Goal: Task Accomplishment & Management: Use online tool/utility

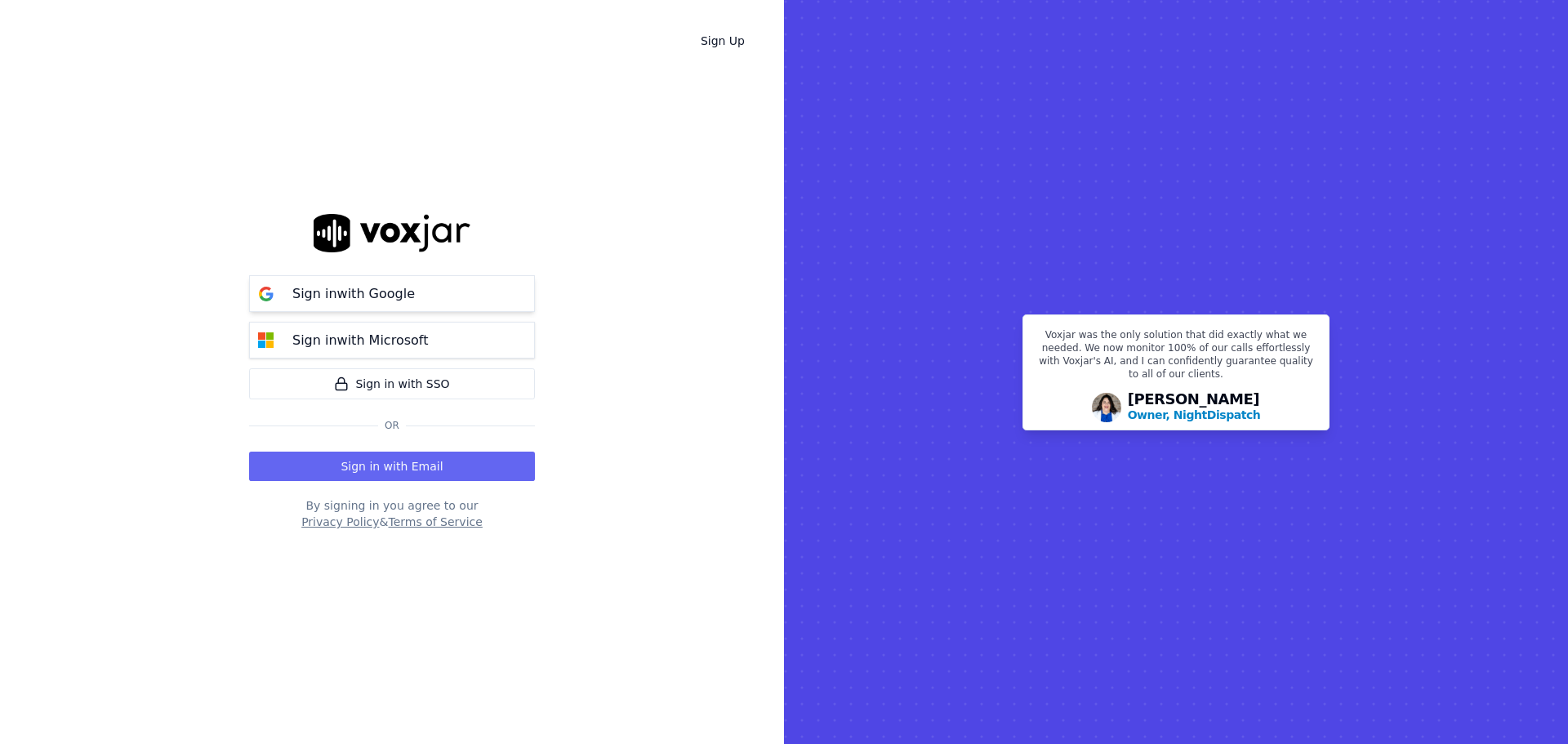
click at [358, 296] on p "Sign in with Google" at bounding box center [354, 293] width 122 height 19
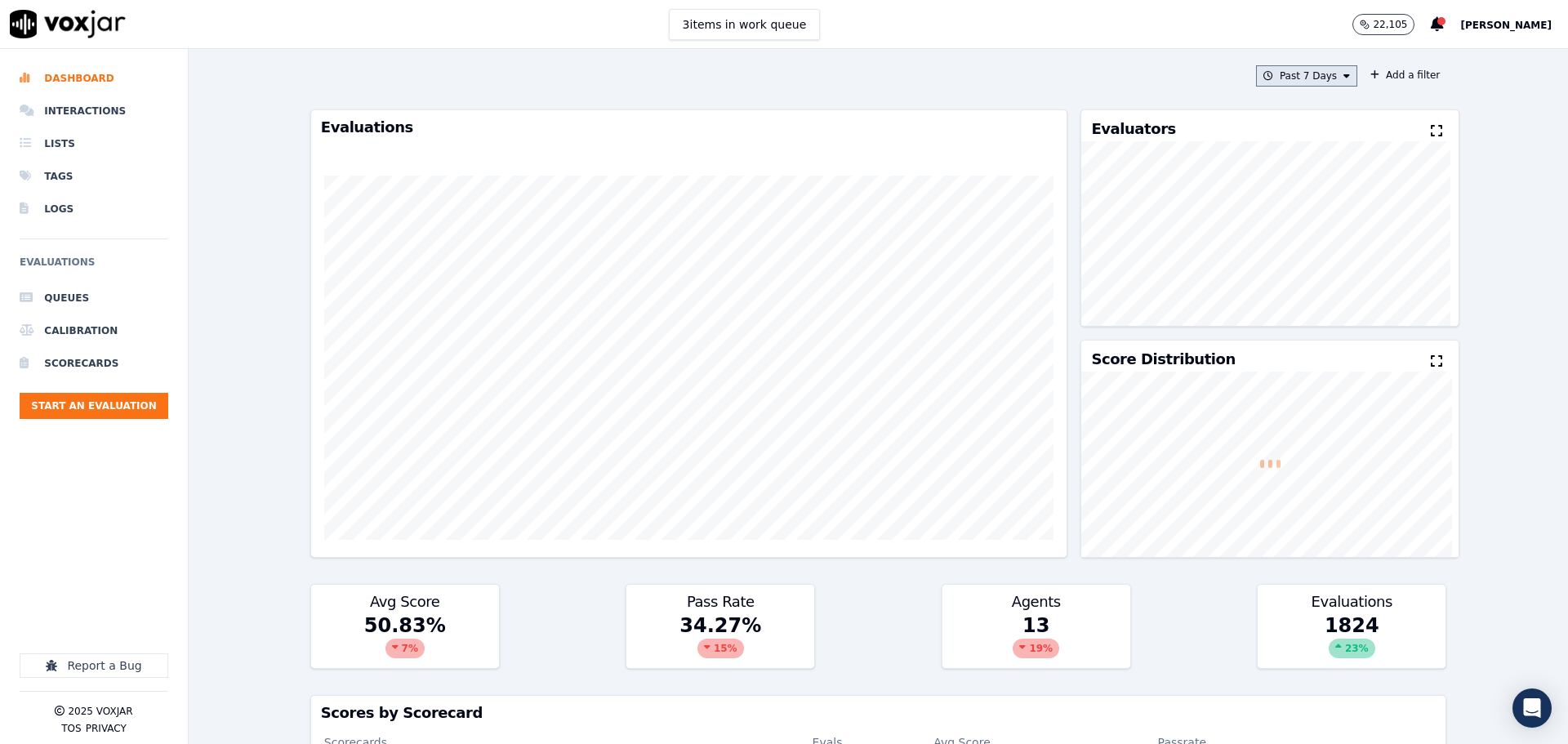
click at [1279, 77] on button "Past 7 Days" at bounding box center [1307, 76] width 101 height 21
click at [1394, 98] on div "Past 7 Days Custom [DATE] [DATE] Past 7 Days Past 30 Days This Month This Year …" at bounding box center [879, 397] width 1150 height 696
click at [1298, 78] on button "Past 7 Days" at bounding box center [1307, 76] width 101 height 21
click at [1289, 108] on div "Custom" at bounding box center [1300, 106] width 37 height 13
click at [1247, 140] on input "From" at bounding box center [1277, 136] width 143 height 36
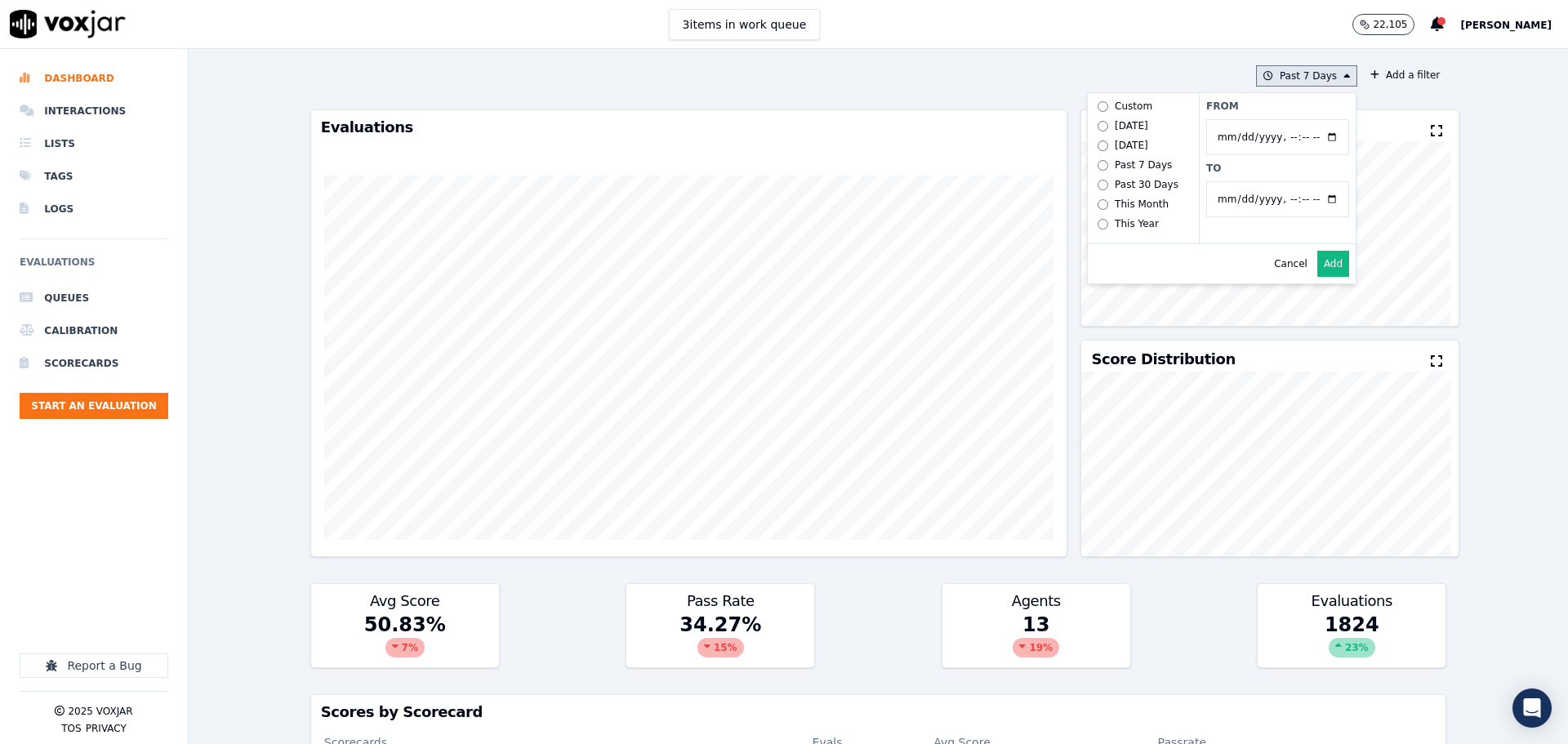
click at [1315, 138] on input "From" at bounding box center [1277, 136] width 143 height 36
type input "[DATE]T00:00"
click at [1326, 107] on label "From" at bounding box center [1277, 106] width 143 height 13
click at [1326, 119] on input "From" at bounding box center [1277, 136] width 143 height 36
click at [1319, 202] on input "To" at bounding box center [1277, 198] width 143 height 36
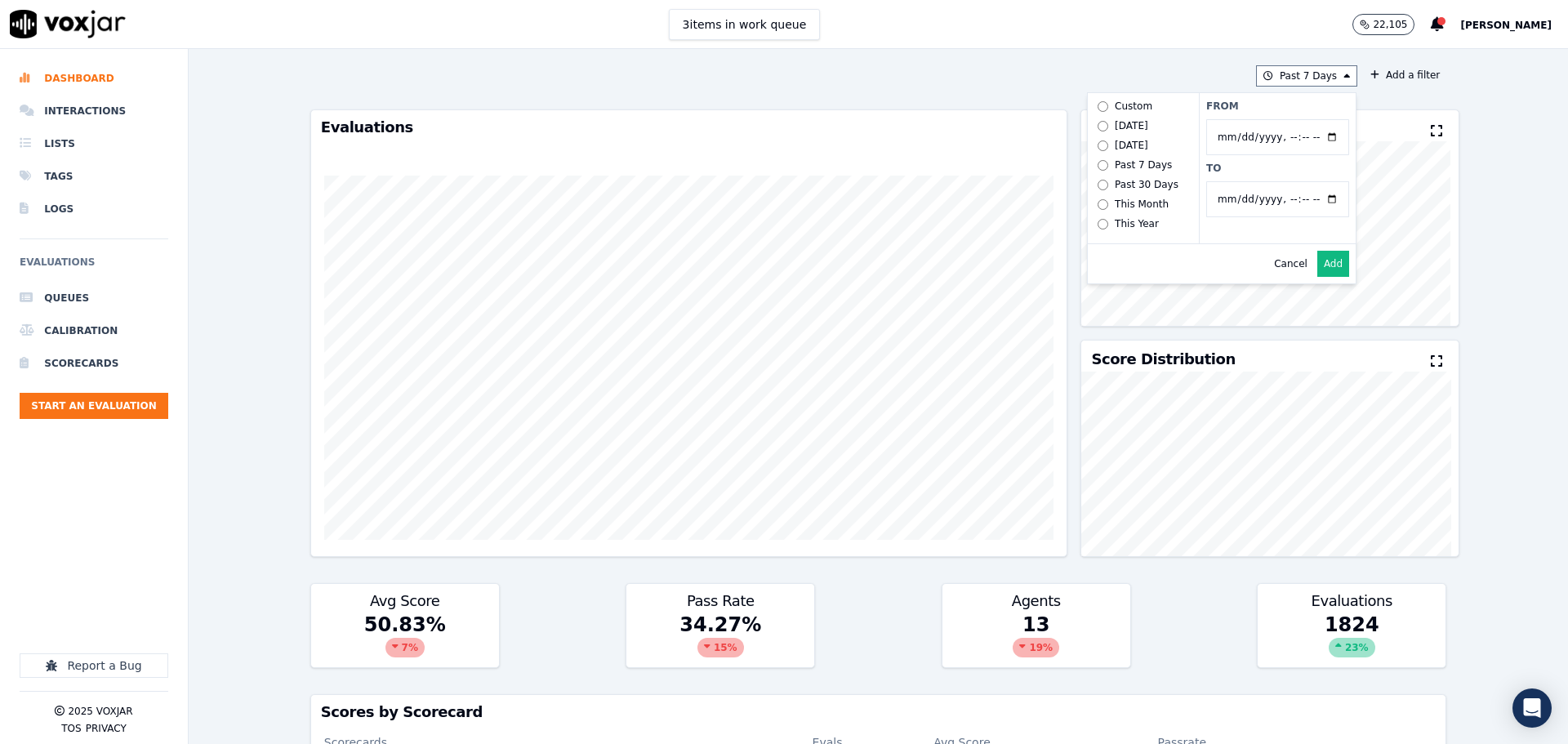
type input "[DATE]T23:59"
click at [1310, 137] on input "From" at bounding box center [1277, 136] width 143 height 36
type input "[DATE]T00:00"
click at [1322, 112] on div "From To" at bounding box center [1277, 168] width 157 height 150
click at [1318, 277] on button "Add" at bounding box center [1333, 263] width 32 height 27
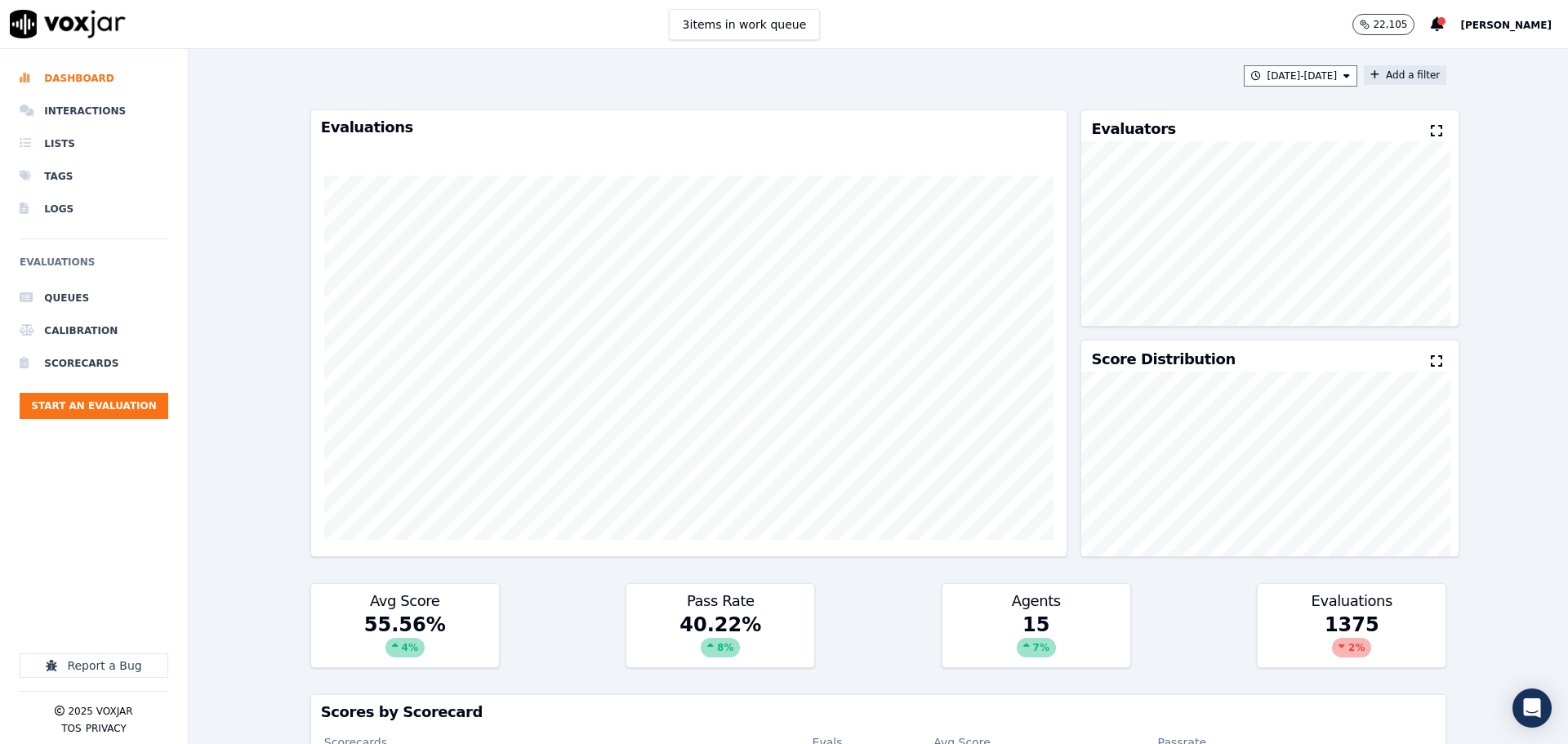
click at [1393, 80] on button "Add a filter" at bounding box center [1405, 75] width 82 height 19
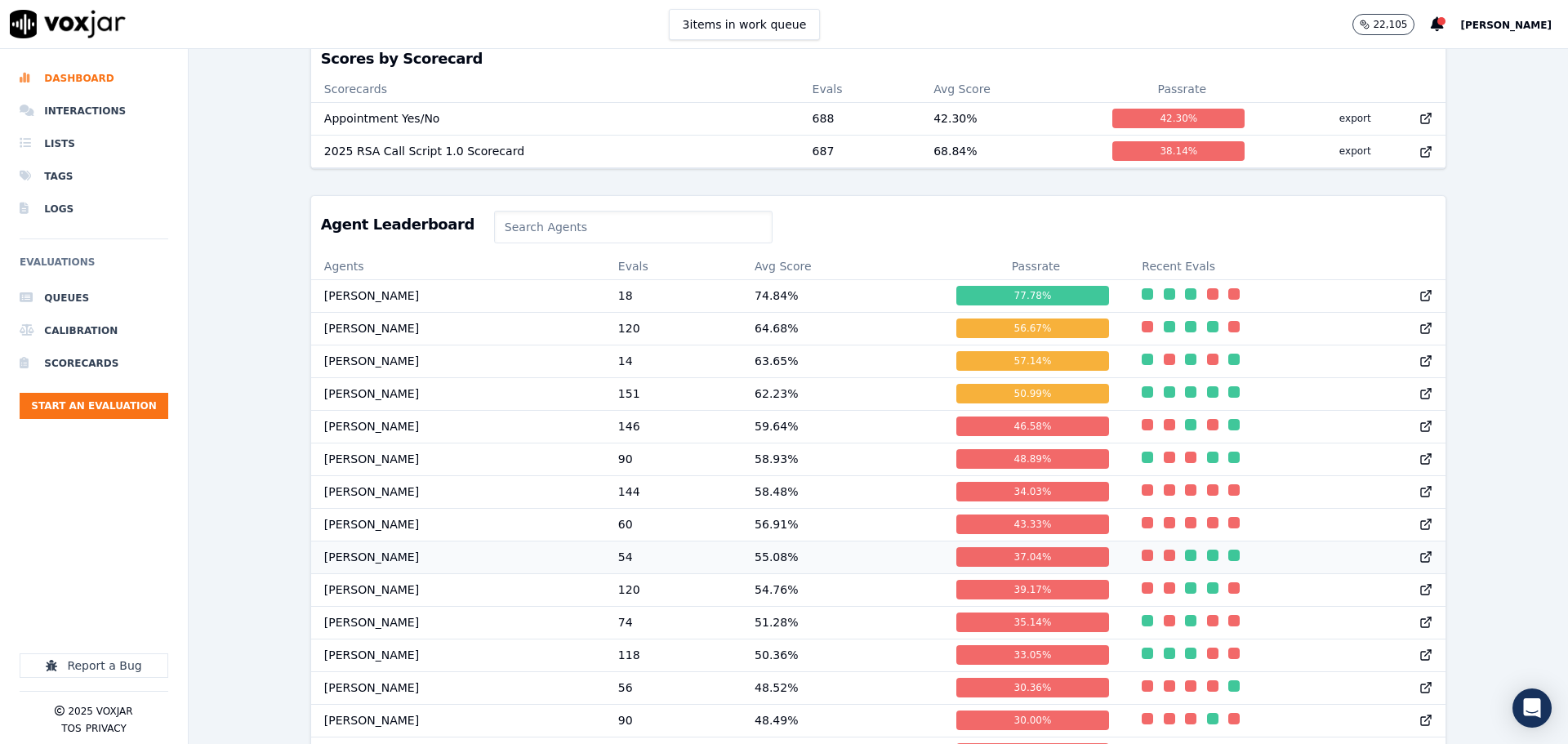
scroll to position [1, 0]
click at [365, 603] on td "[PERSON_NAME]" at bounding box center [459, 590] width 294 height 33
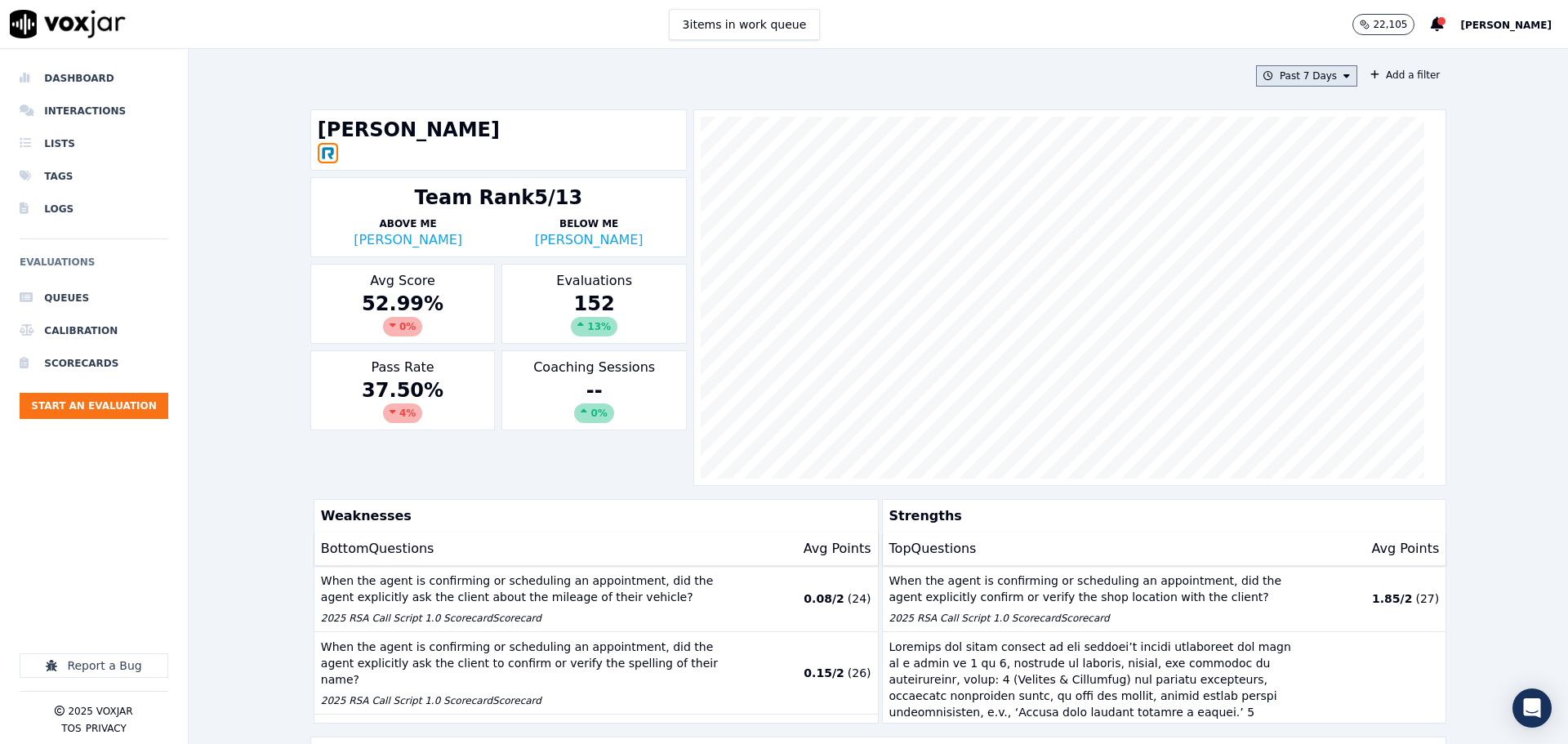
click at [1311, 77] on button "Past 7 Days" at bounding box center [1307, 76] width 101 height 21
click at [1293, 110] on div "Custom" at bounding box center [1300, 106] width 37 height 13
click at [1311, 134] on input "From" at bounding box center [1277, 136] width 143 height 36
type input "[DATE]T00:00"
click at [1300, 99] on div "From To" at bounding box center [1277, 168] width 157 height 150
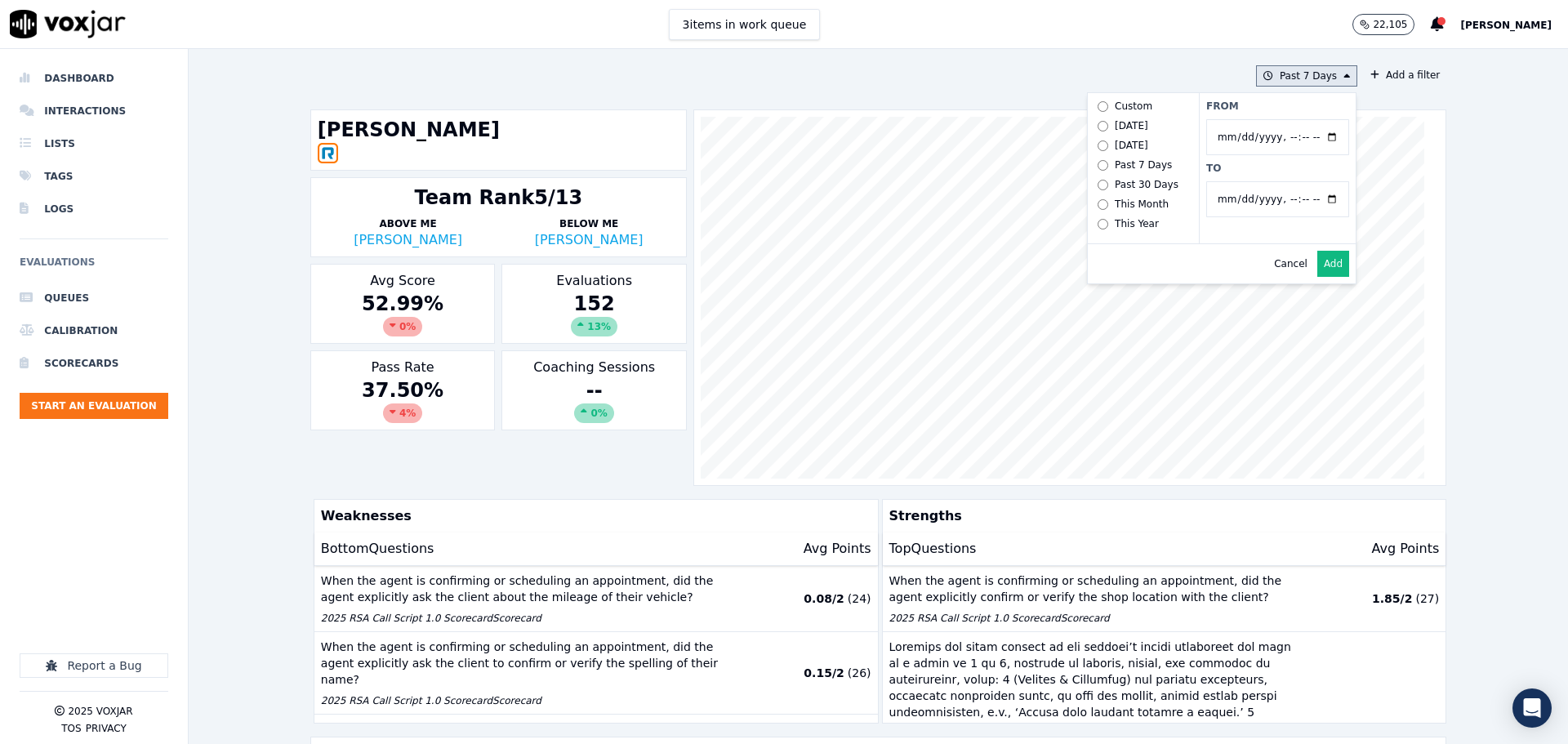
click at [1315, 200] on input "To" at bounding box center [1277, 198] width 143 height 36
type input "[DATE]T23:59"
click at [1306, 173] on label "To" at bounding box center [1277, 168] width 143 height 13
click at [1306, 181] on input "To" at bounding box center [1277, 198] width 143 height 36
click at [1320, 277] on button "Add" at bounding box center [1333, 263] width 32 height 27
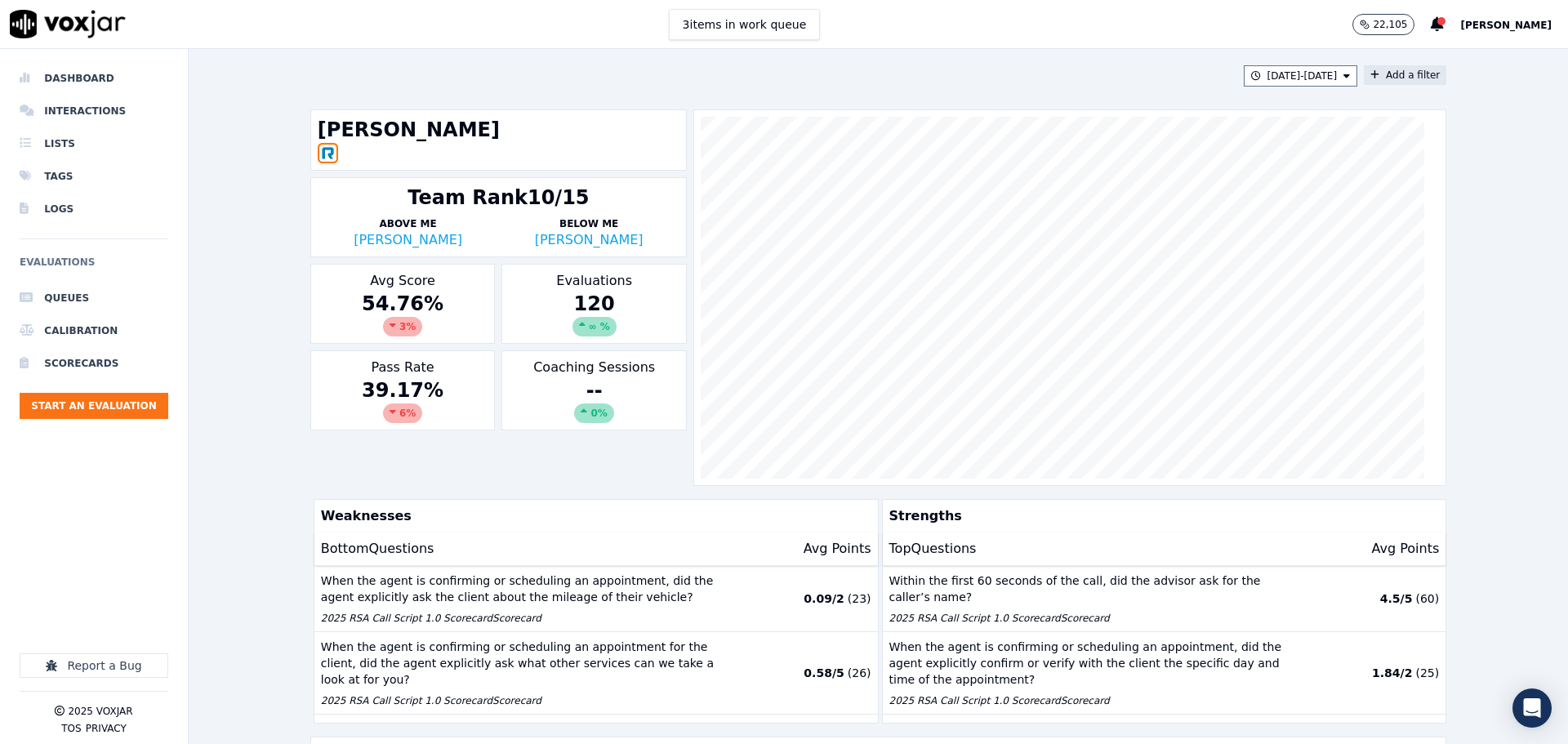
click at [1381, 83] on button "Add a filter" at bounding box center [1405, 75] width 82 height 19
click at [1064, 153] on button "Fields" at bounding box center [1083, 153] width 157 height 27
click at [1033, 312] on div "scorecard" at bounding box center [1056, 318] width 48 height 13
click at [1077, 189] on button "Fields" at bounding box center [1103, 186] width 157 height 27
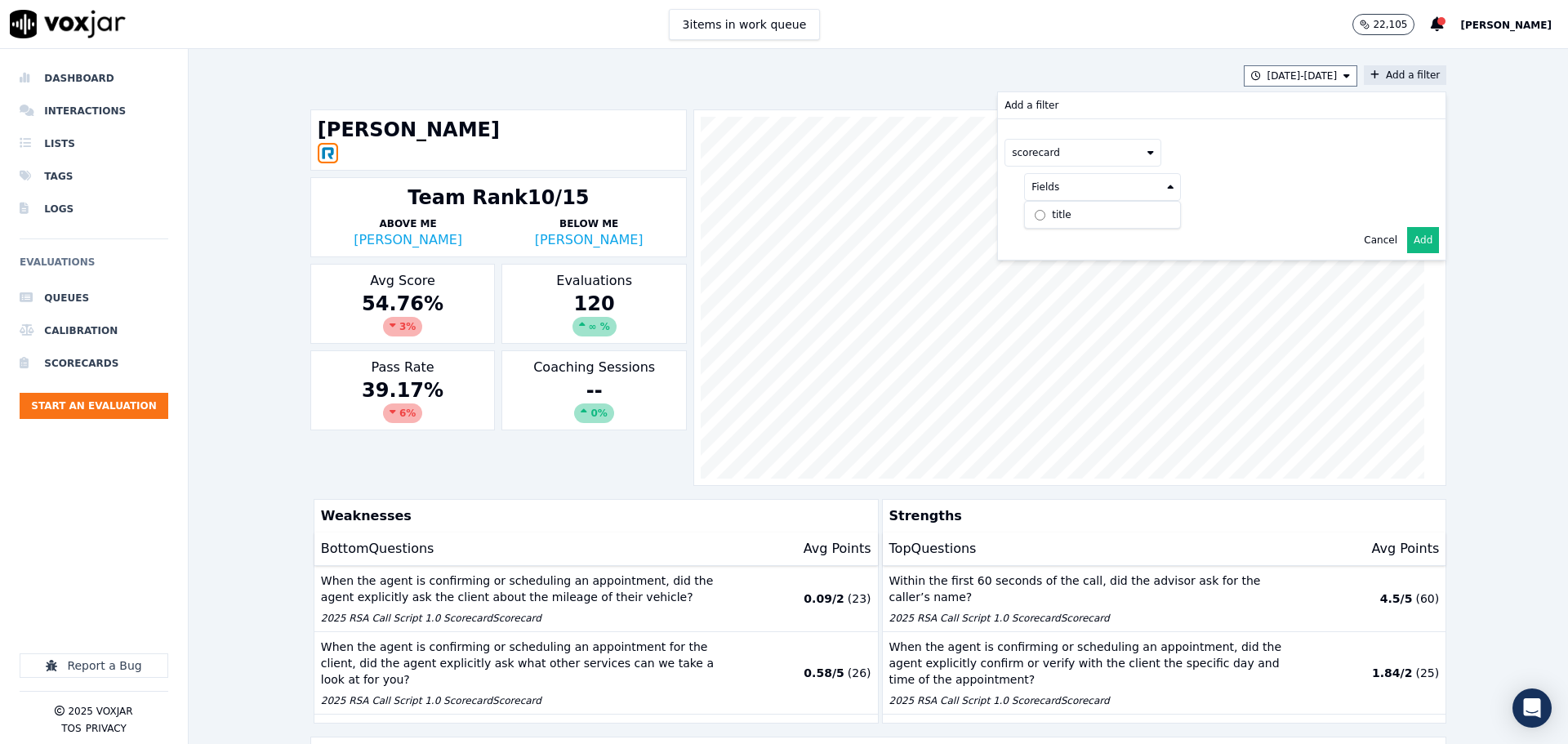
click at [1070, 211] on label "title" at bounding box center [1102, 214] width 149 height 19
click at [1219, 187] on button at bounding box center [1305, 185] width 235 height 25
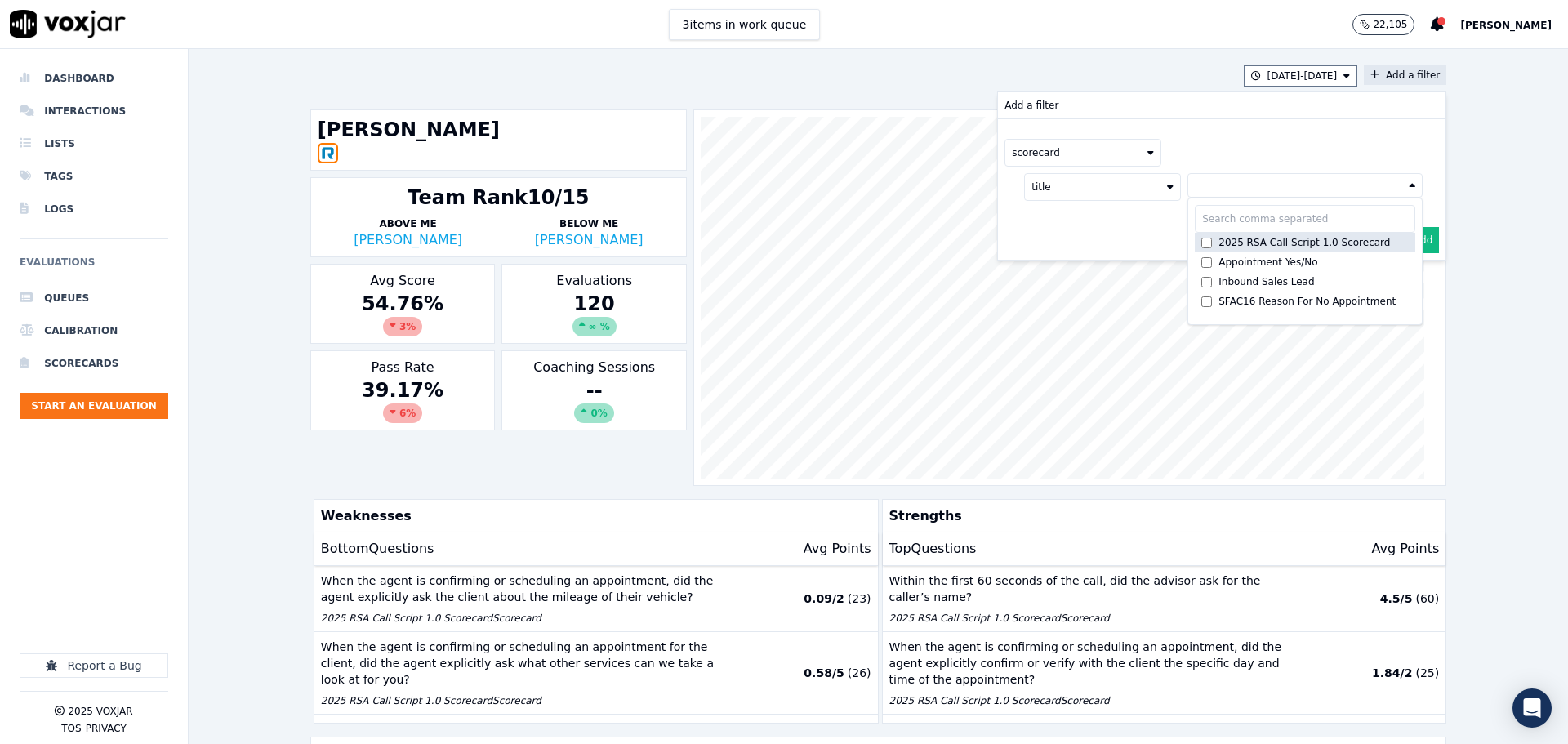
click at [1219, 238] on div "2025 RSA Call Script 1.0 Scorecard" at bounding box center [1305, 242] width 172 height 13
click at [1407, 272] on button "Add" at bounding box center [1423, 279] width 32 height 27
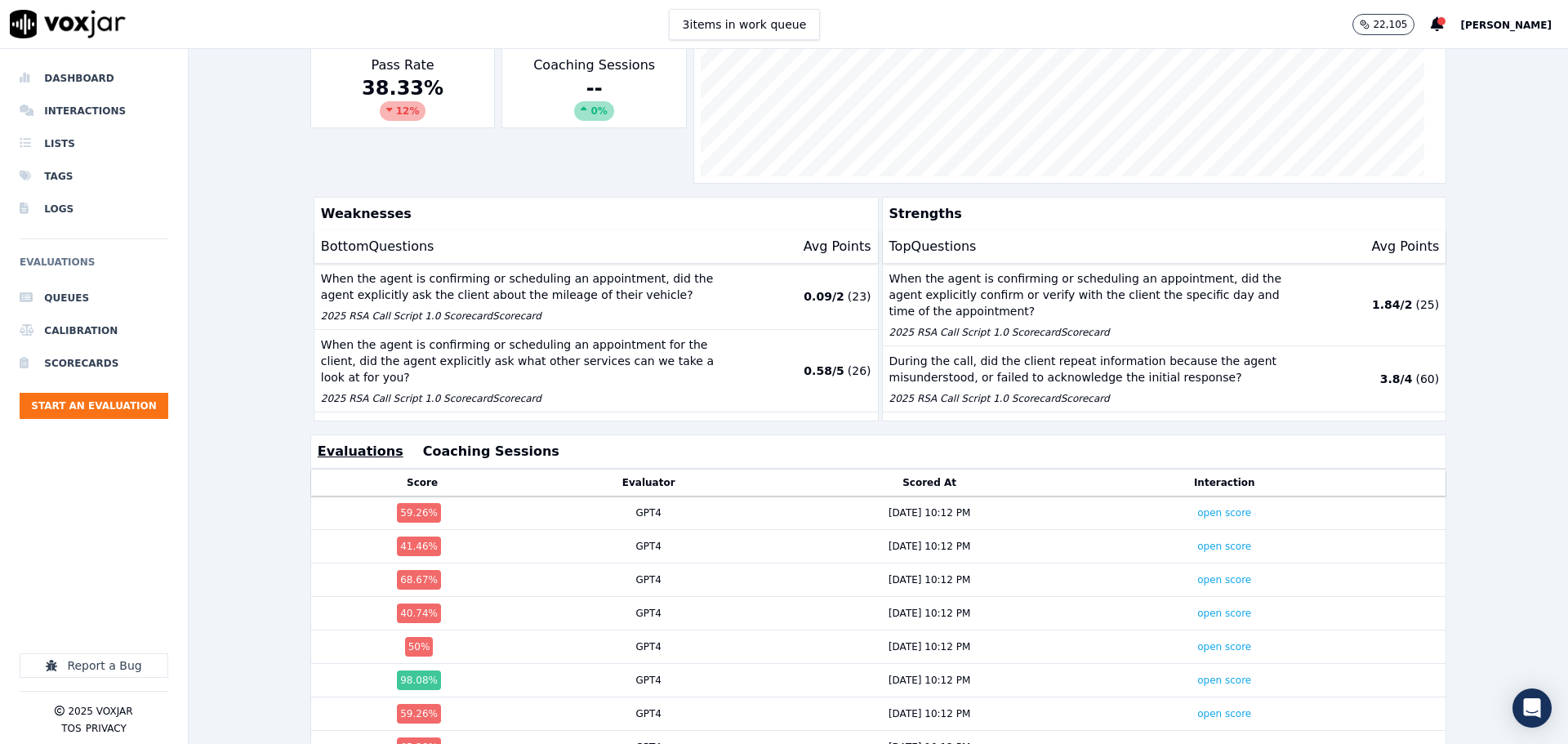
scroll to position [327, 0]
